Goal: Check status: Check status

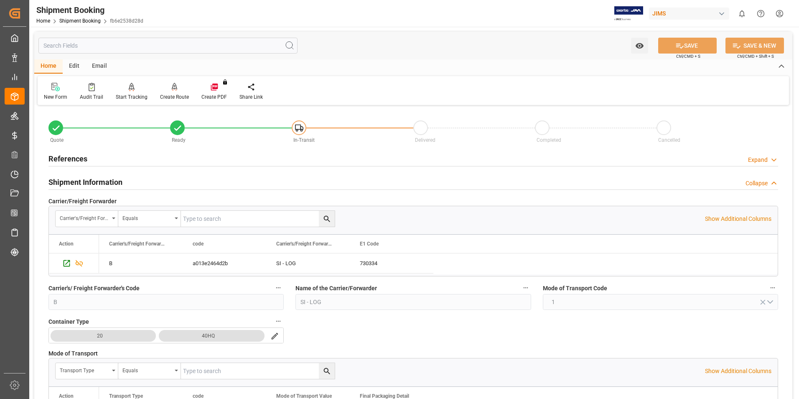
scroll to position [543, 0]
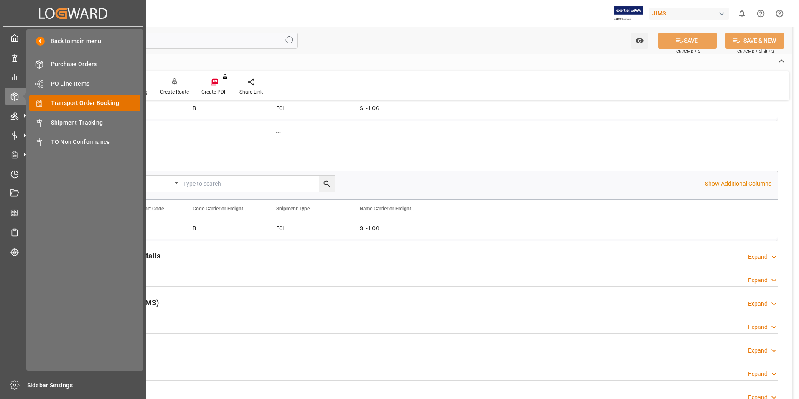
click at [78, 102] on span "Transport Order Booking" at bounding box center [96, 103] width 90 height 9
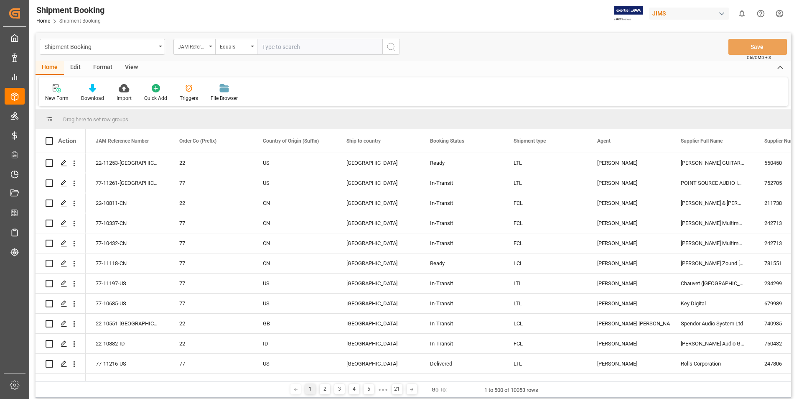
click at [291, 48] on input "text" at bounding box center [319, 47] width 125 height 16
type input "22-10829-CN"
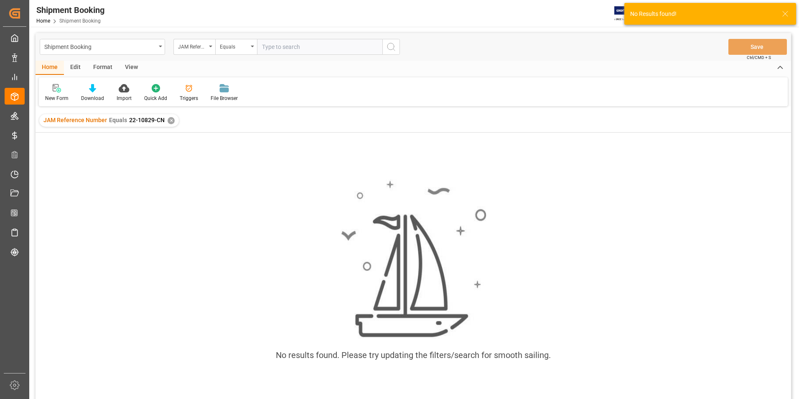
click at [293, 49] on input "text" at bounding box center [319, 47] width 125 height 16
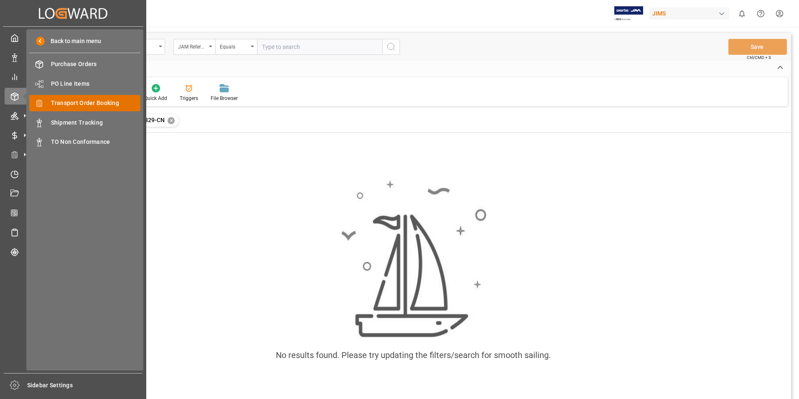
click at [81, 97] on div "Transport Order Booking Transport Order Booking" at bounding box center [84, 103] width 111 height 16
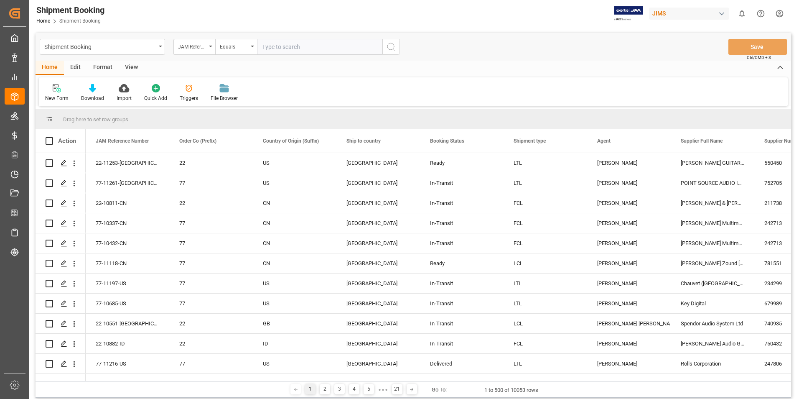
click at [285, 47] on input "text" at bounding box center [319, 47] width 125 height 16
type input "22-10829-CN"
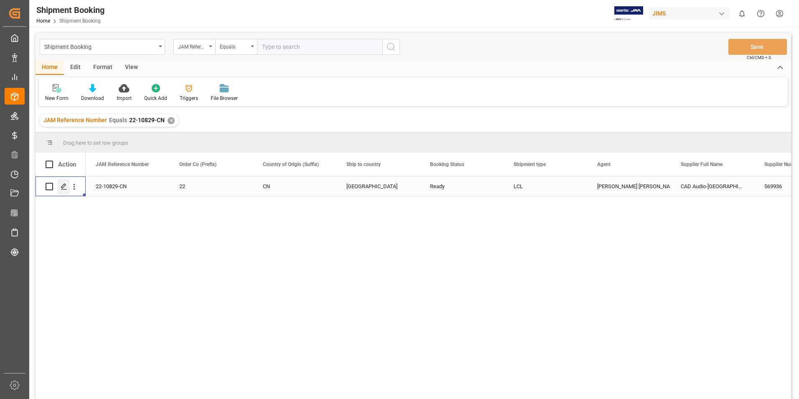
click at [63, 186] on icon "Press SPACE to select this row." at bounding box center [64, 186] width 7 height 7
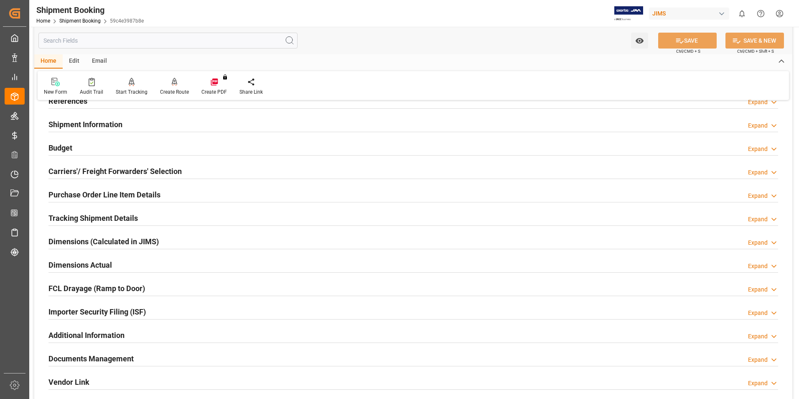
scroll to position [42, 0]
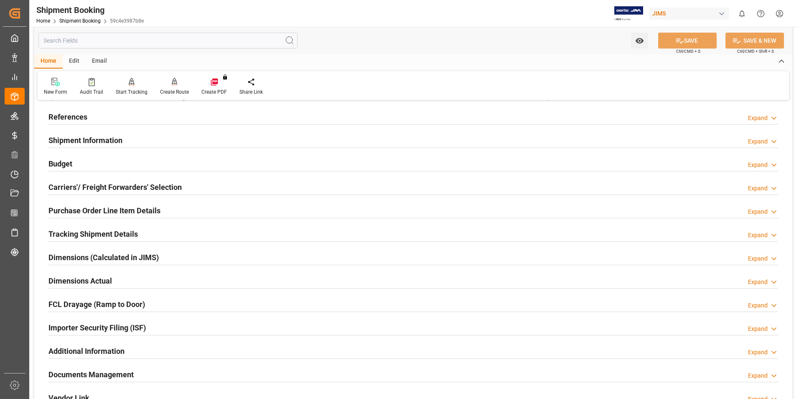
click at [75, 184] on h2 "Carriers'/ Freight Forwarders' Selection" at bounding box center [114, 186] width 133 height 11
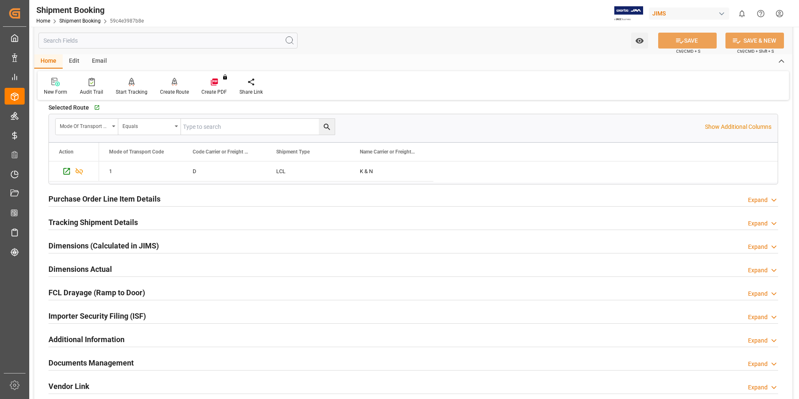
scroll to position [293, 0]
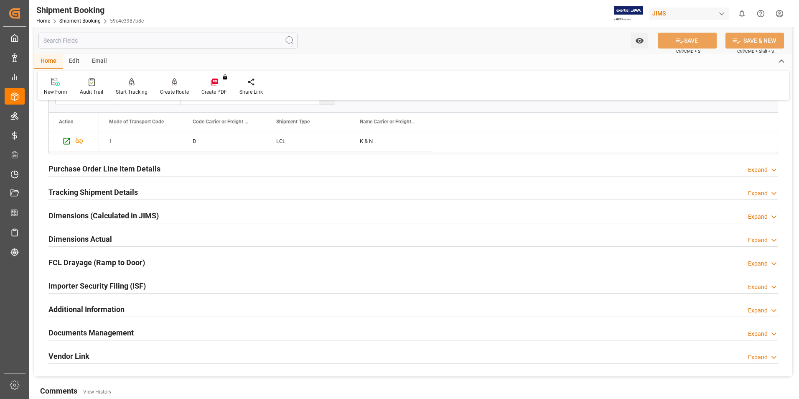
click at [76, 189] on h2 "Tracking Shipment Details" at bounding box center [92, 191] width 89 height 11
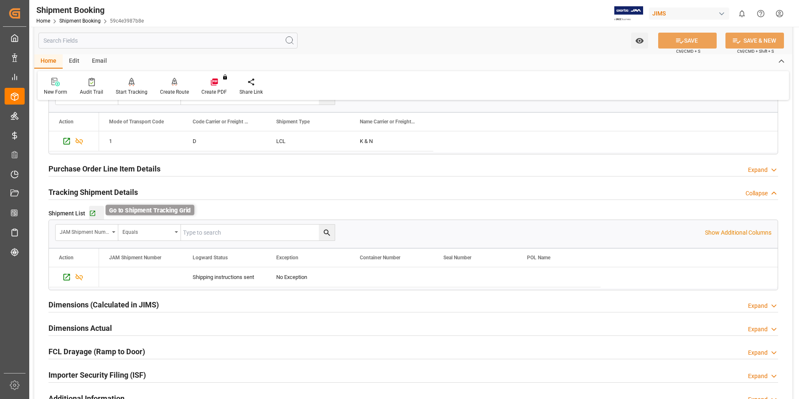
click at [92, 215] on icon "button" at bounding box center [92, 213] width 5 height 5
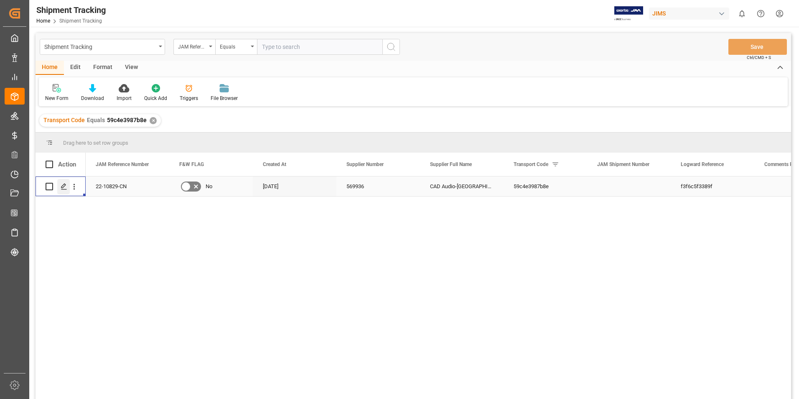
click at [64, 184] on icon "Press SPACE to select this row." at bounding box center [64, 186] width 7 height 7
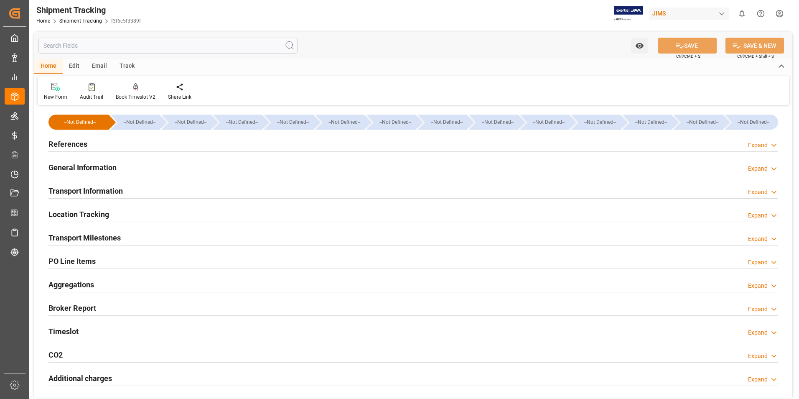
type input "02-09-2025"
click at [74, 142] on h2 "References" at bounding box center [67, 143] width 39 height 11
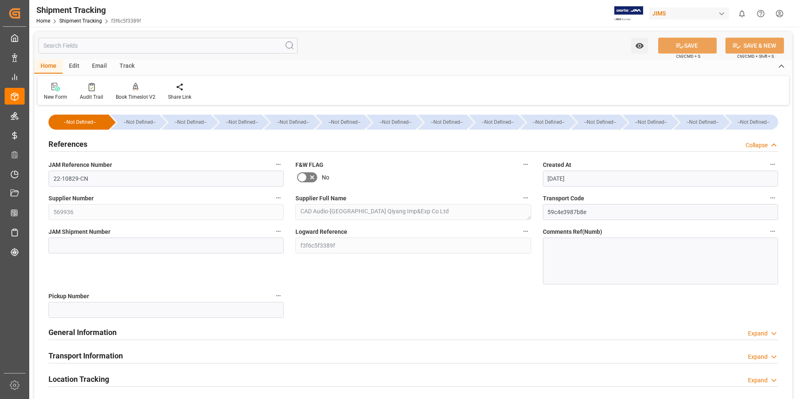
click at [76, 331] on h2 "General Information" at bounding box center [82, 331] width 68 height 11
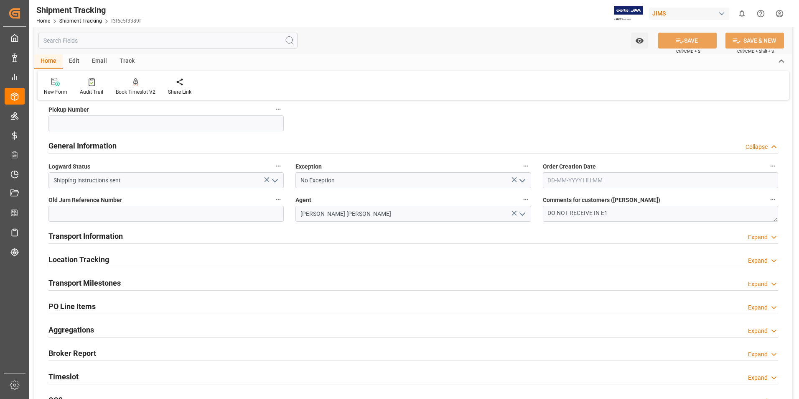
scroll to position [209, 0]
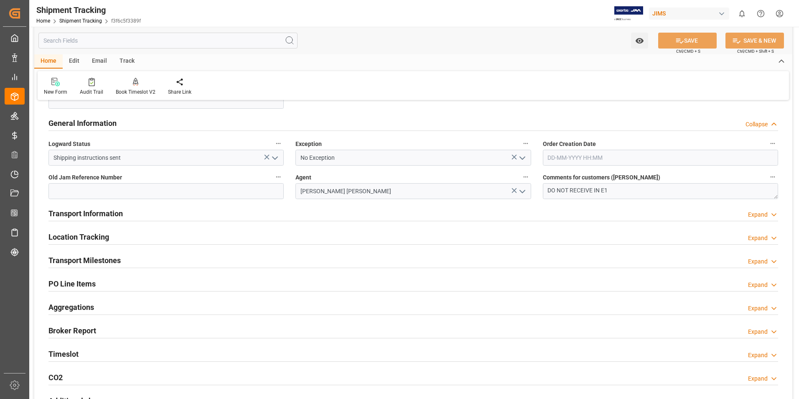
click at [82, 210] on h2 "Transport Information" at bounding box center [85, 213] width 74 height 11
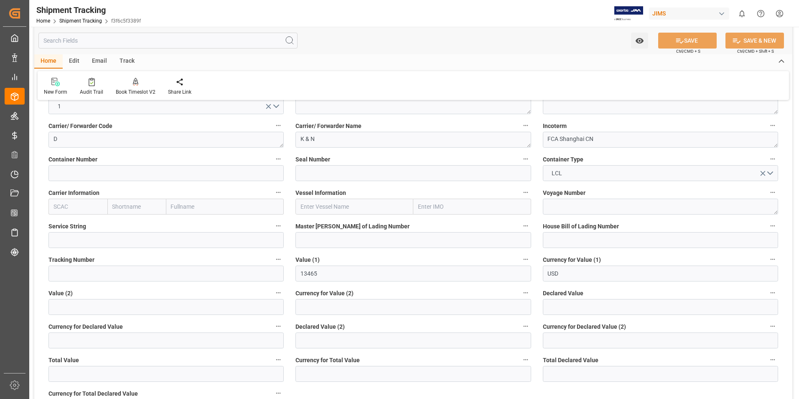
scroll to position [376, 0]
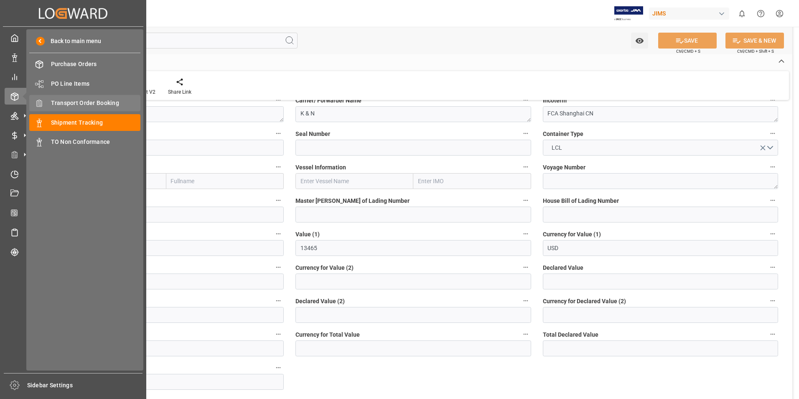
click at [79, 98] on div "Transport Order Booking Transport Order Booking" at bounding box center [84, 103] width 111 height 16
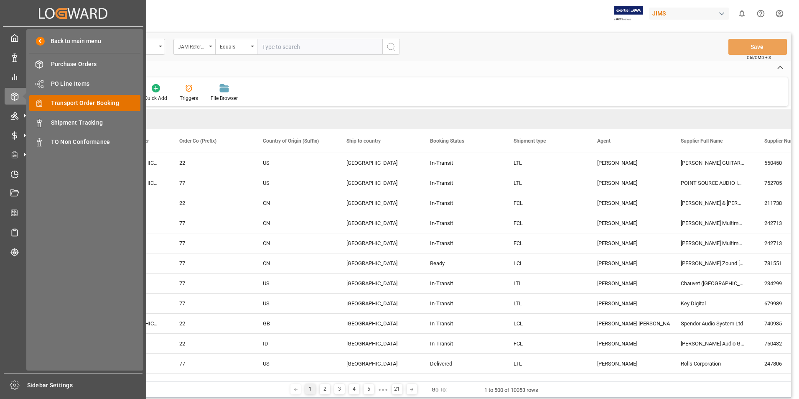
click at [84, 103] on span "Transport Order Booking" at bounding box center [96, 103] width 90 height 9
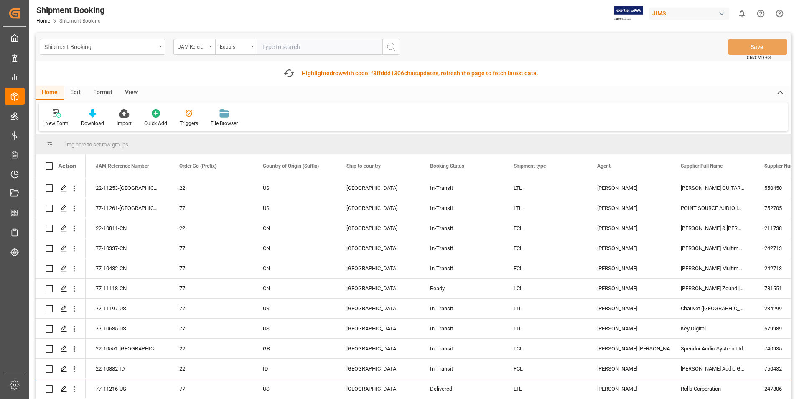
click at [290, 50] on input "text" at bounding box center [319, 47] width 125 height 16
paste input "22-11196-TW"
type input "22-11196-TW"
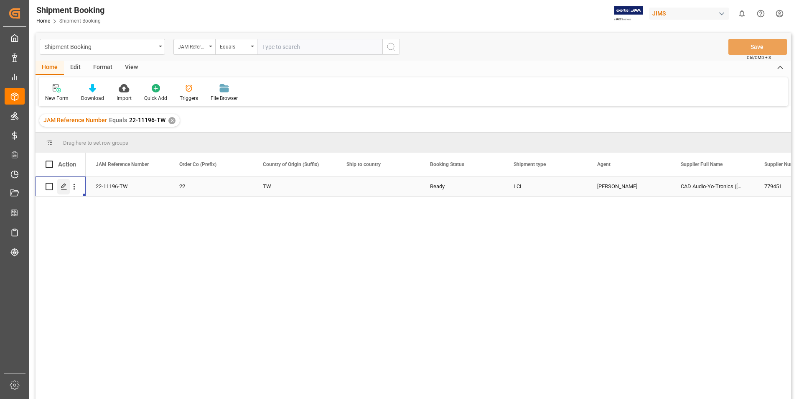
click at [63, 186] on icon "Press SPACE to select this row." at bounding box center [64, 186] width 7 height 7
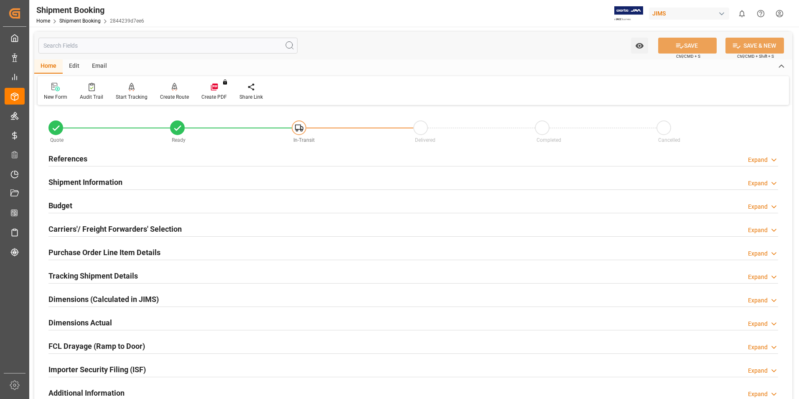
click at [71, 228] on h2 "Carriers'/ Freight Forwarders' Selection" at bounding box center [114, 228] width 133 height 11
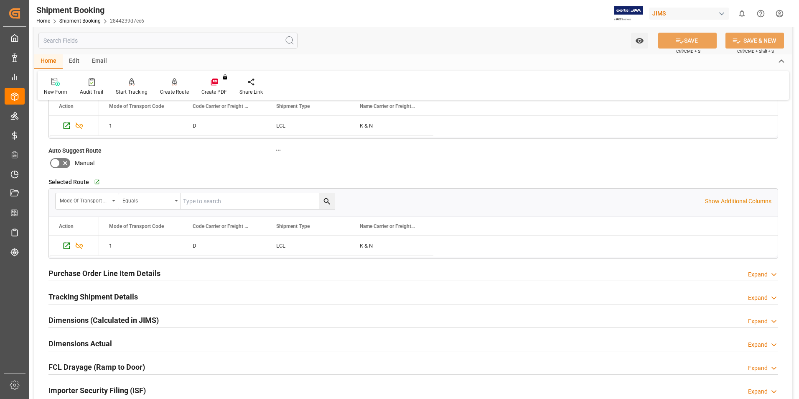
scroll to position [251, 0]
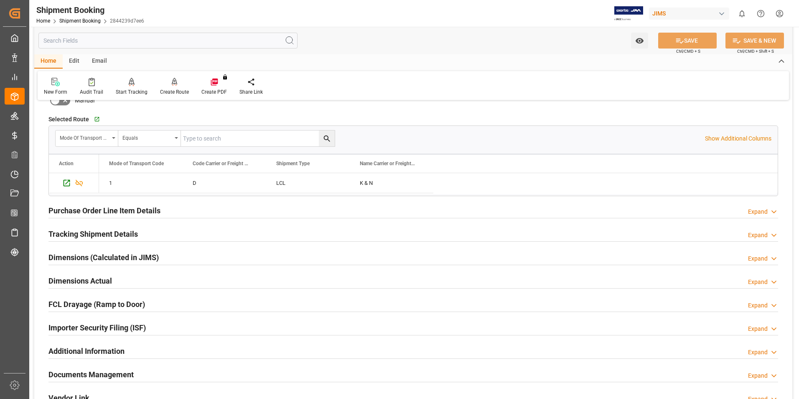
click at [73, 230] on h2 "Tracking Shipment Details" at bounding box center [92, 233] width 89 height 11
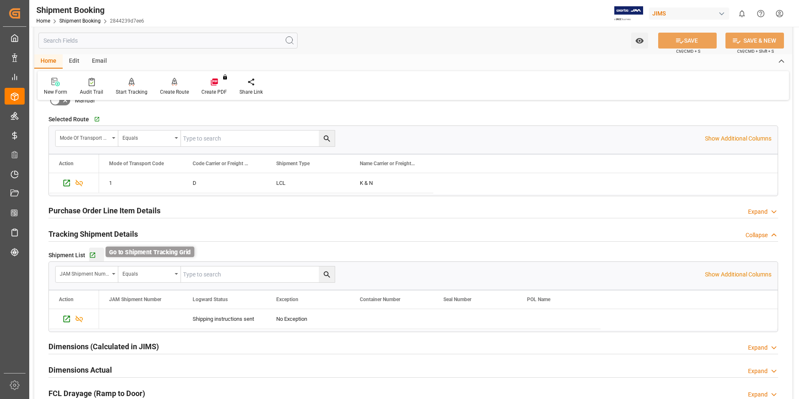
click at [92, 256] on icon "button" at bounding box center [92, 255] width 7 height 7
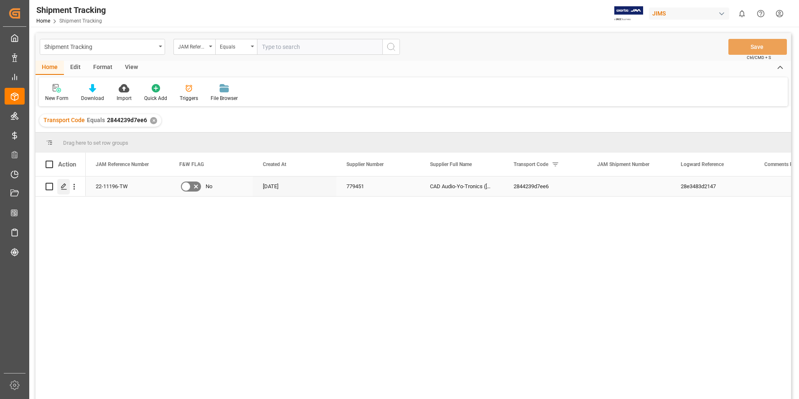
click at [61, 187] on polygon "Press SPACE to select this row." at bounding box center [63, 186] width 4 height 4
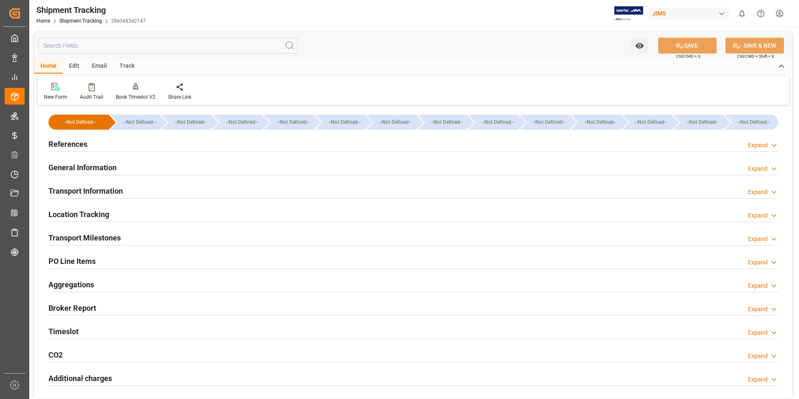
click at [75, 163] on h2 "General Information" at bounding box center [82, 167] width 68 height 11
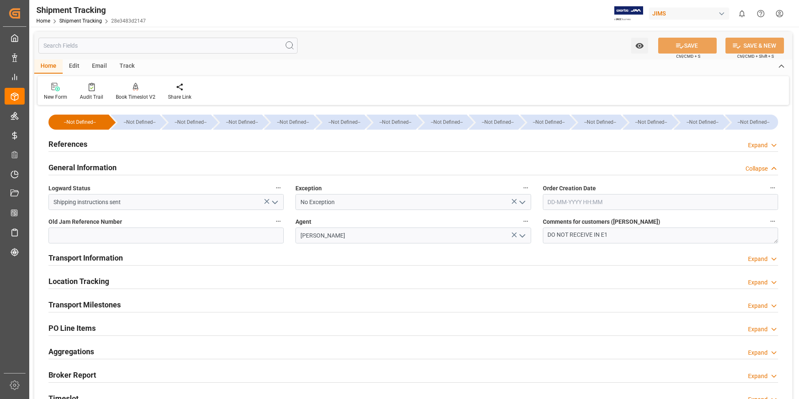
click at [87, 256] on h2 "Transport Information" at bounding box center [85, 257] width 74 height 11
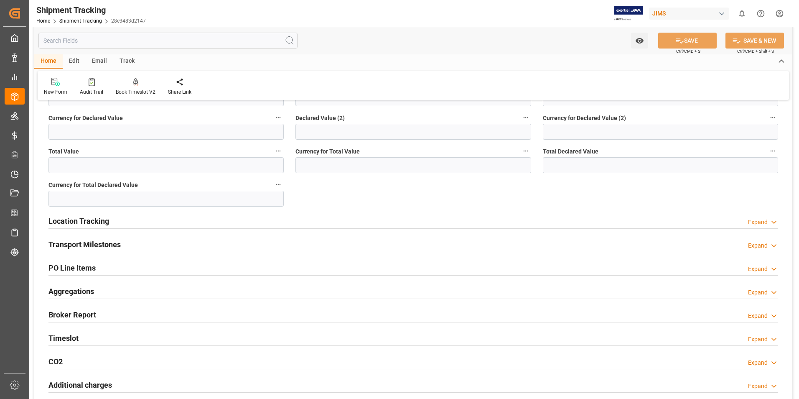
scroll to position [418, 0]
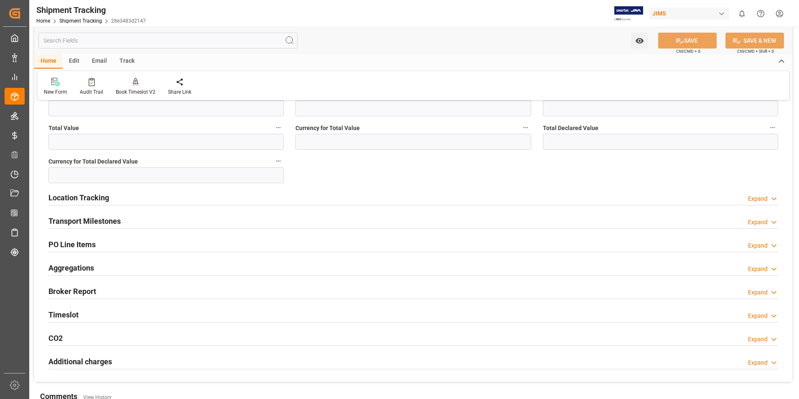
click at [79, 220] on h2 "Transport Milestones" at bounding box center [84, 220] width 72 height 11
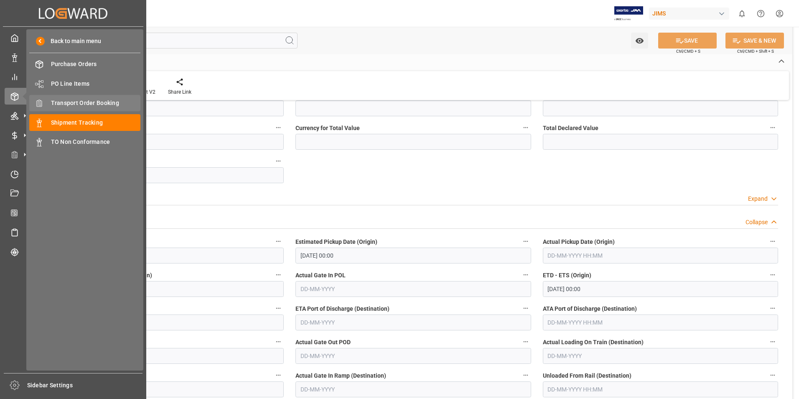
click at [94, 102] on span "Transport Order Booking" at bounding box center [96, 103] width 90 height 9
